Goal: Navigation & Orientation: Find specific page/section

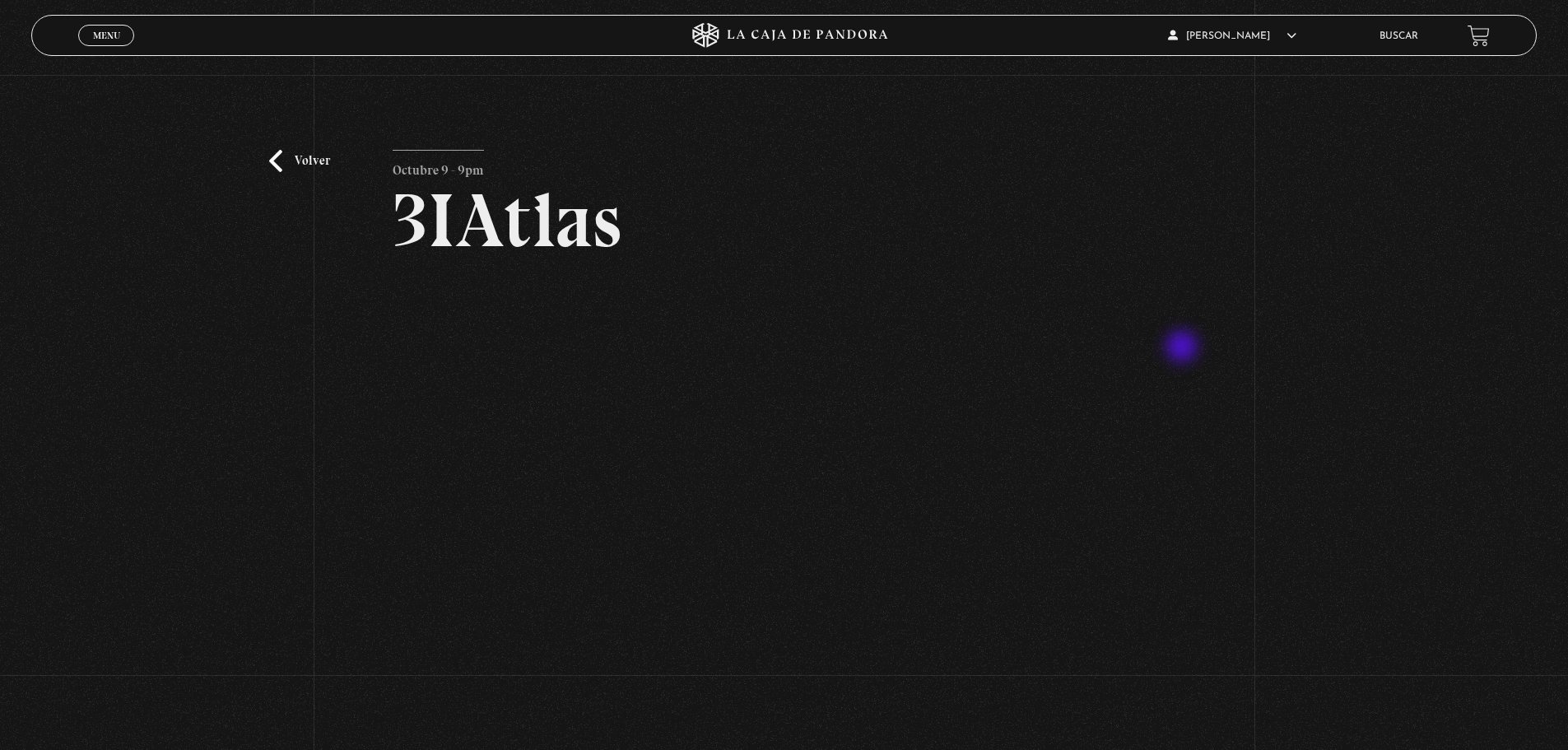
scroll to position [83, 0]
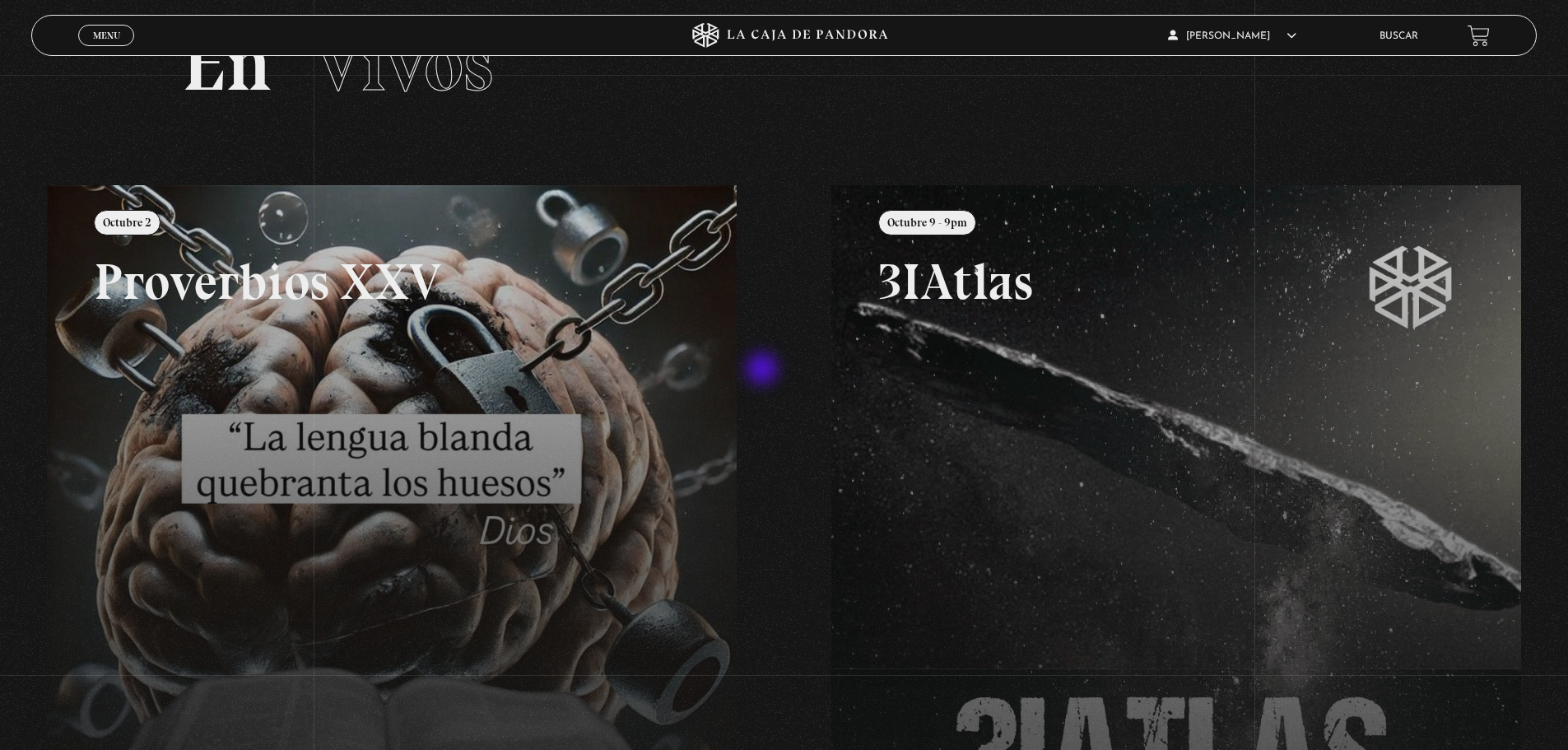
scroll to position [50, 0]
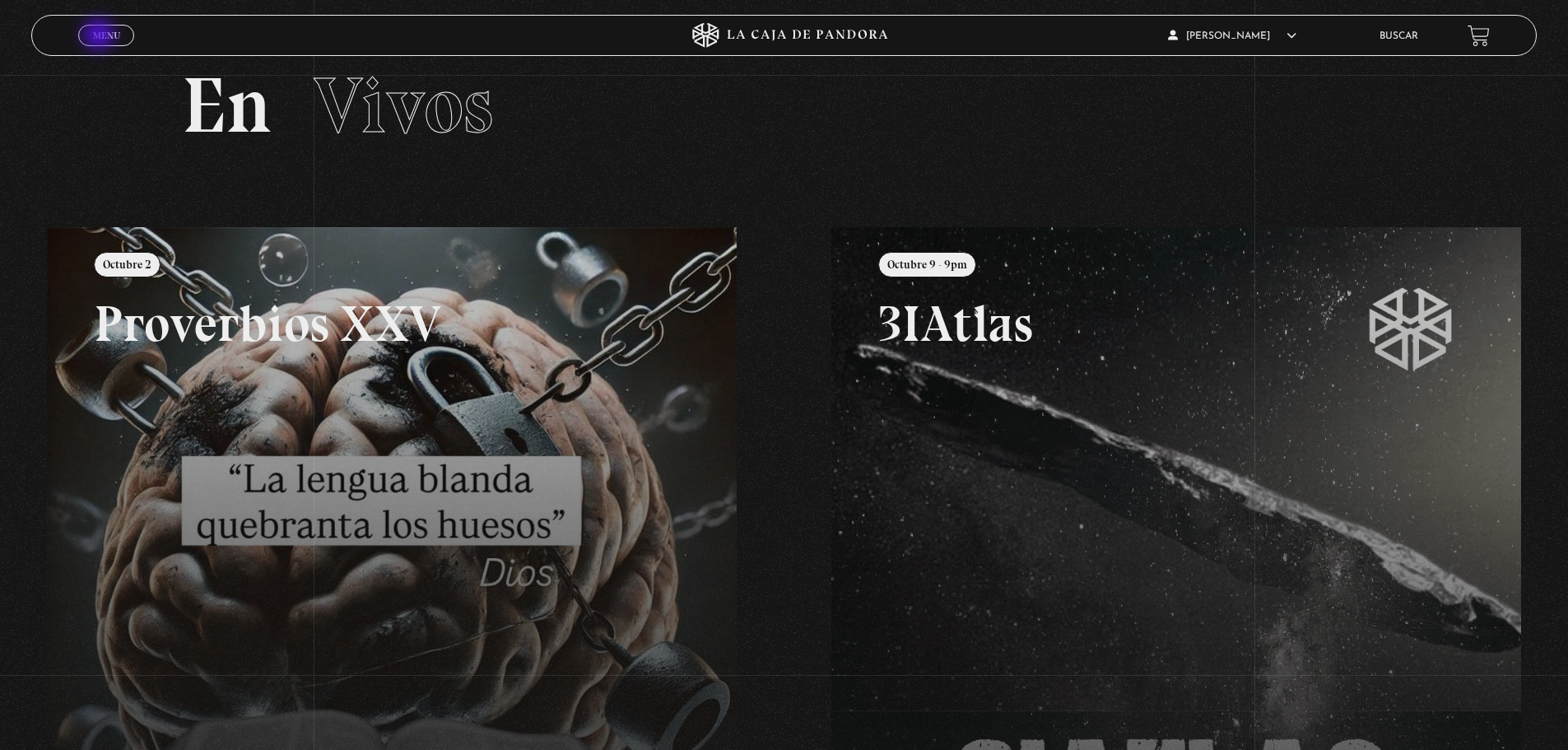
click at [100, 36] on span "Menu" at bounding box center [106, 35] width 28 height 10
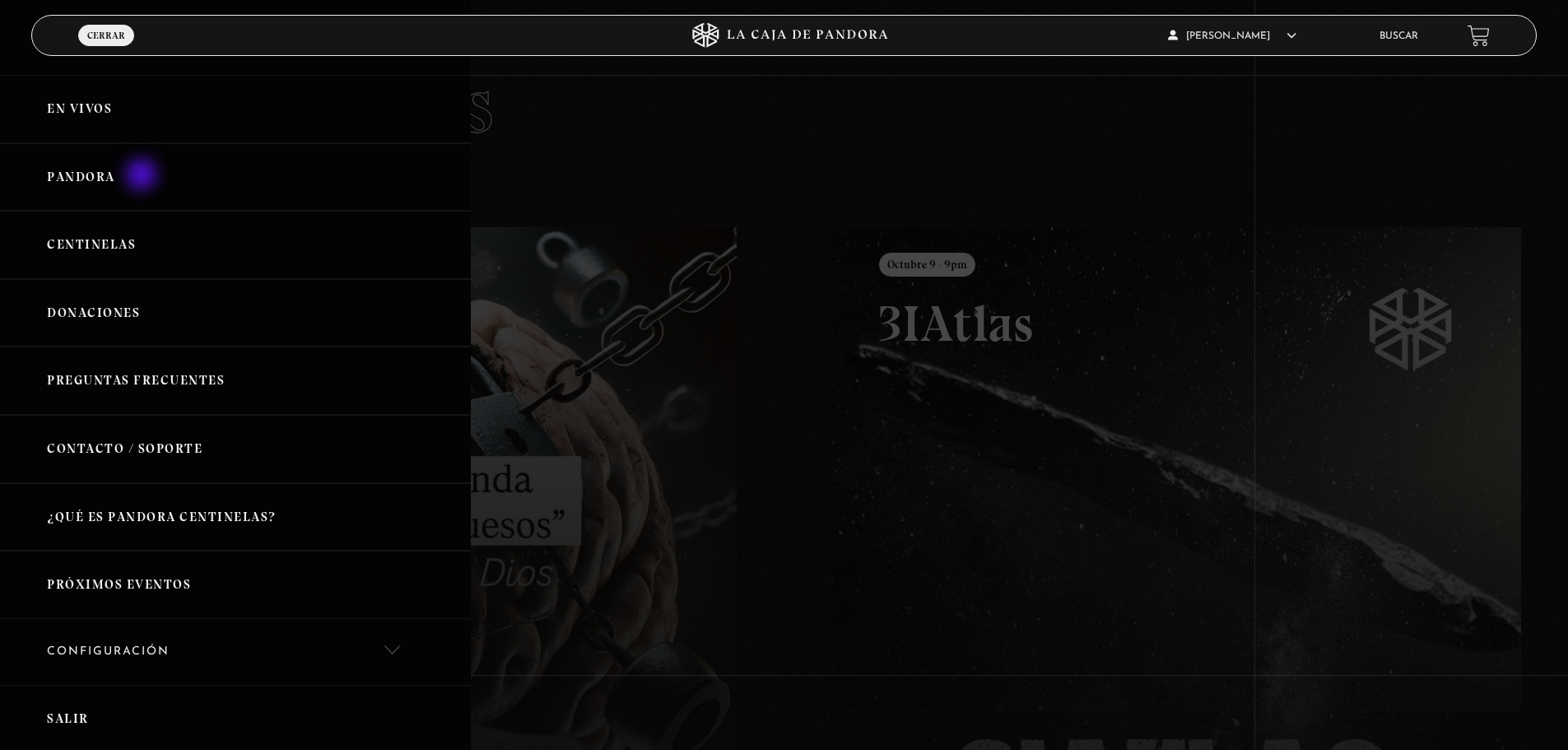
click at [143, 176] on link "Pandora" at bounding box center [235, 177] width 470 height 68
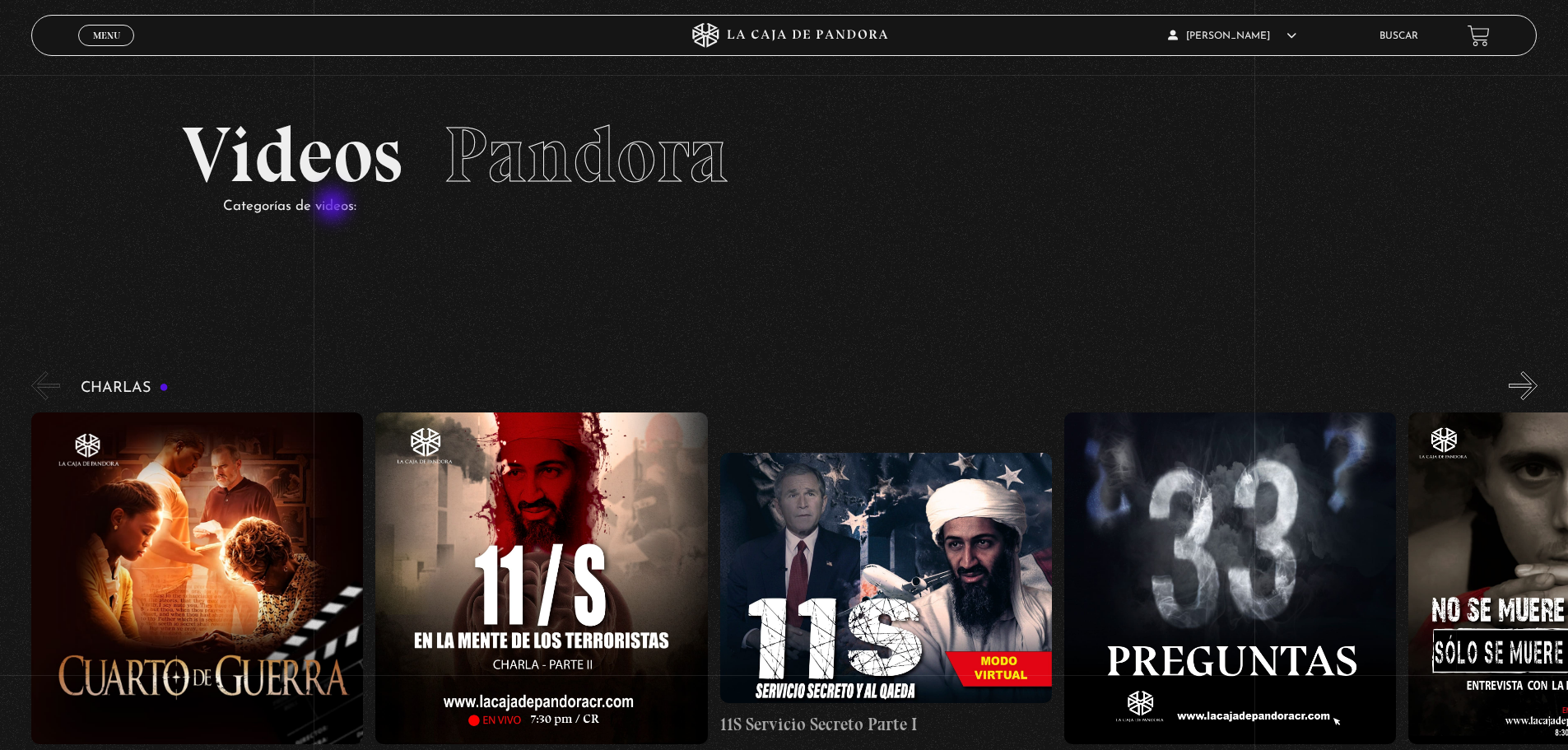
click at [335, 207] on p "Categorías de videos:" at bounding box center [804, 207] width 1162 height 26
click at [335, 207] on p "Categorías de videos:" at bounding box center [804, 207] width 1162 height 26
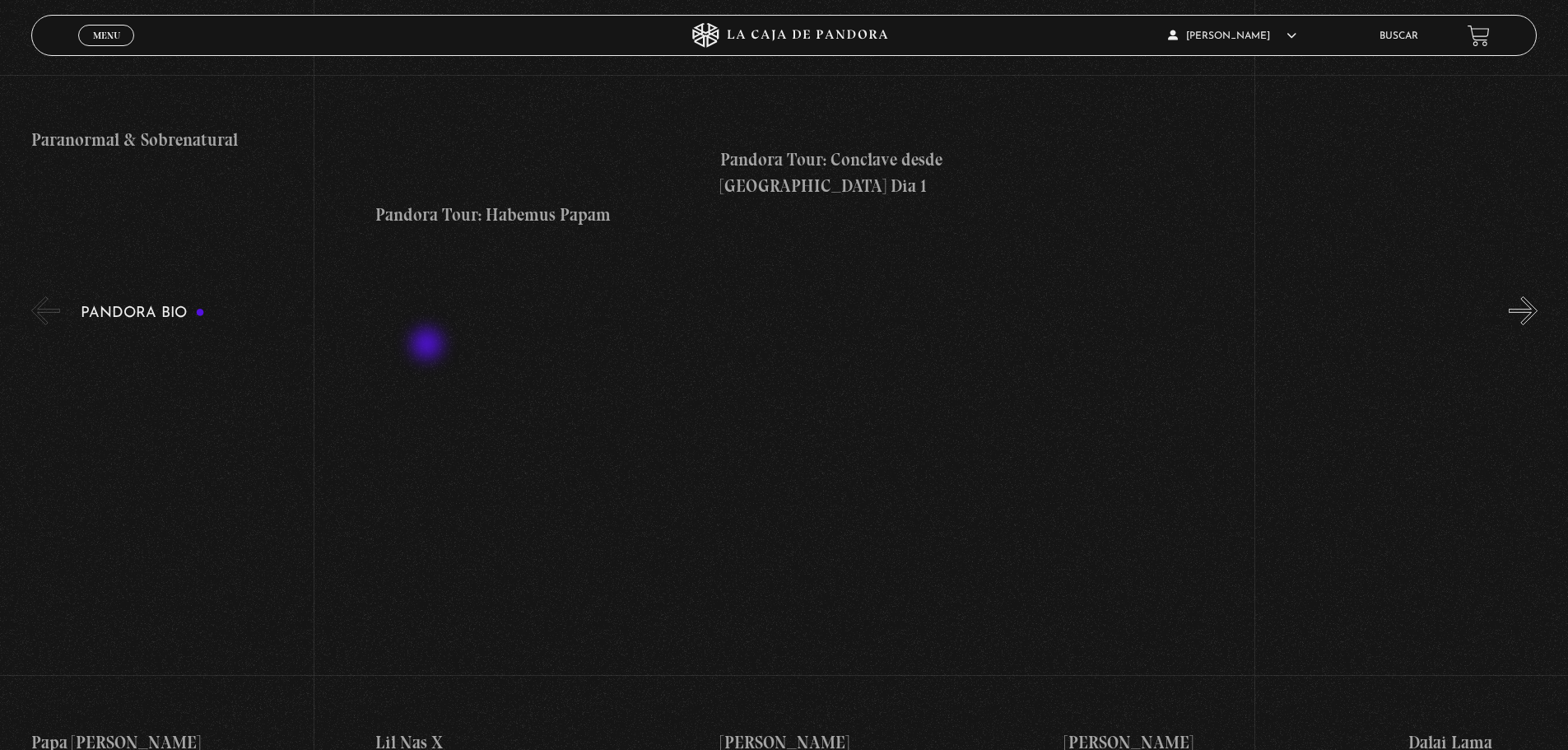
scroll to position [2799, 0]
